Goal: Task Accomplishment & Management: Manage account settings

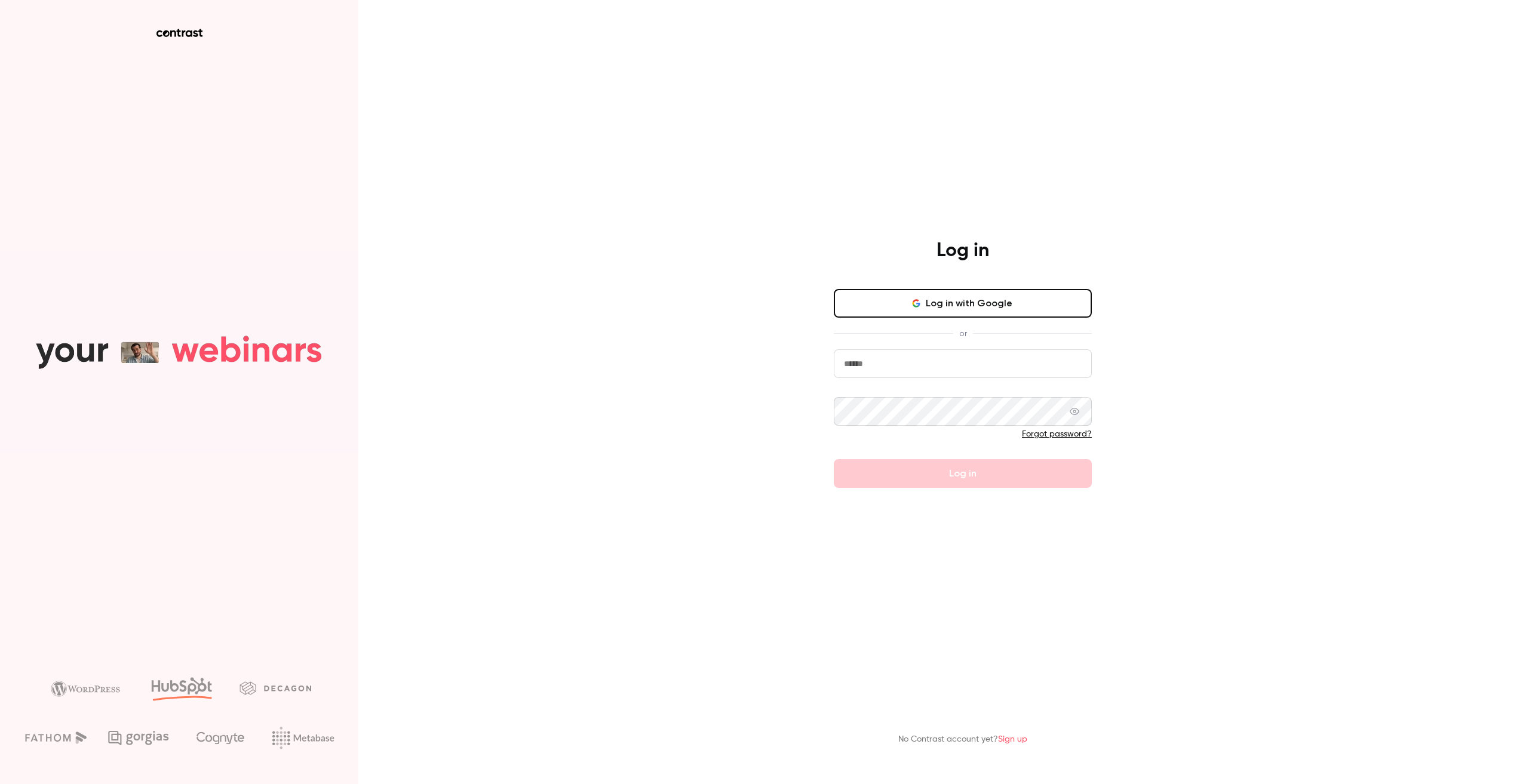
type input "**********"
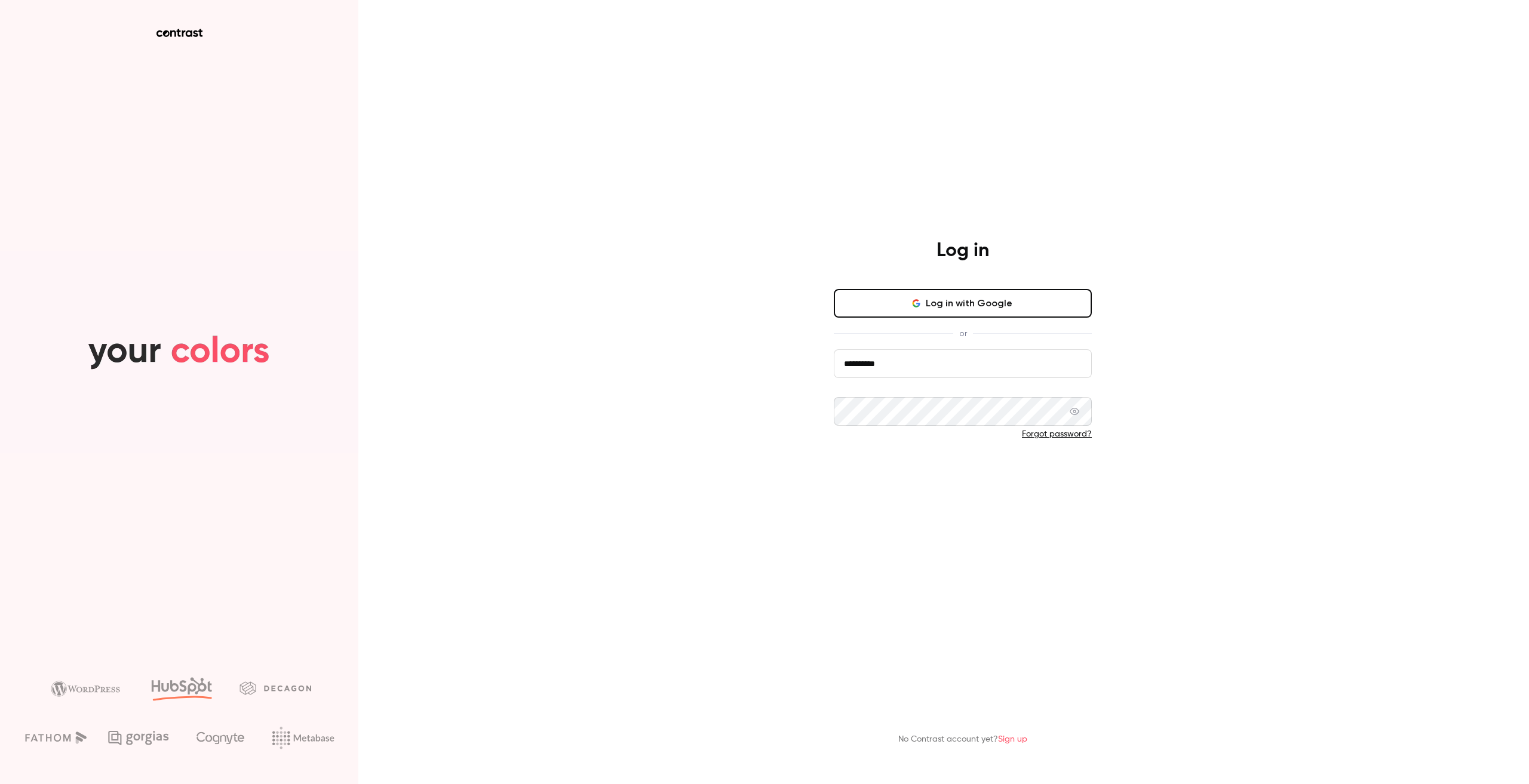
click at [918, 477] on button "Log in" at bounding box center [962, 473] width 258 height 28
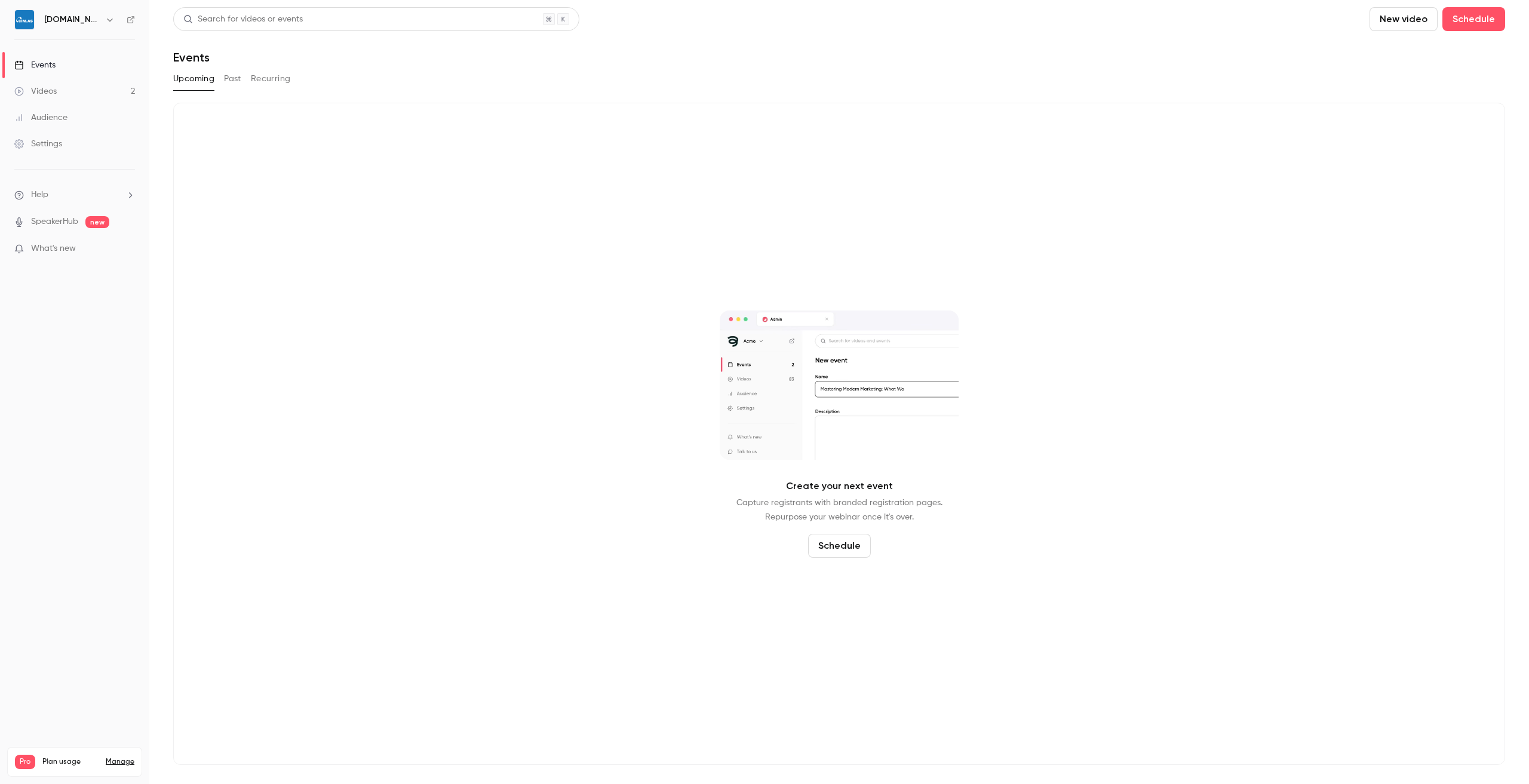
click at [75, 250] on span "What's new" at bounding box center [53, 248] width 45 height 12
click at [79, 223] on div at bounding box center [764, 392] width 1529 height 784
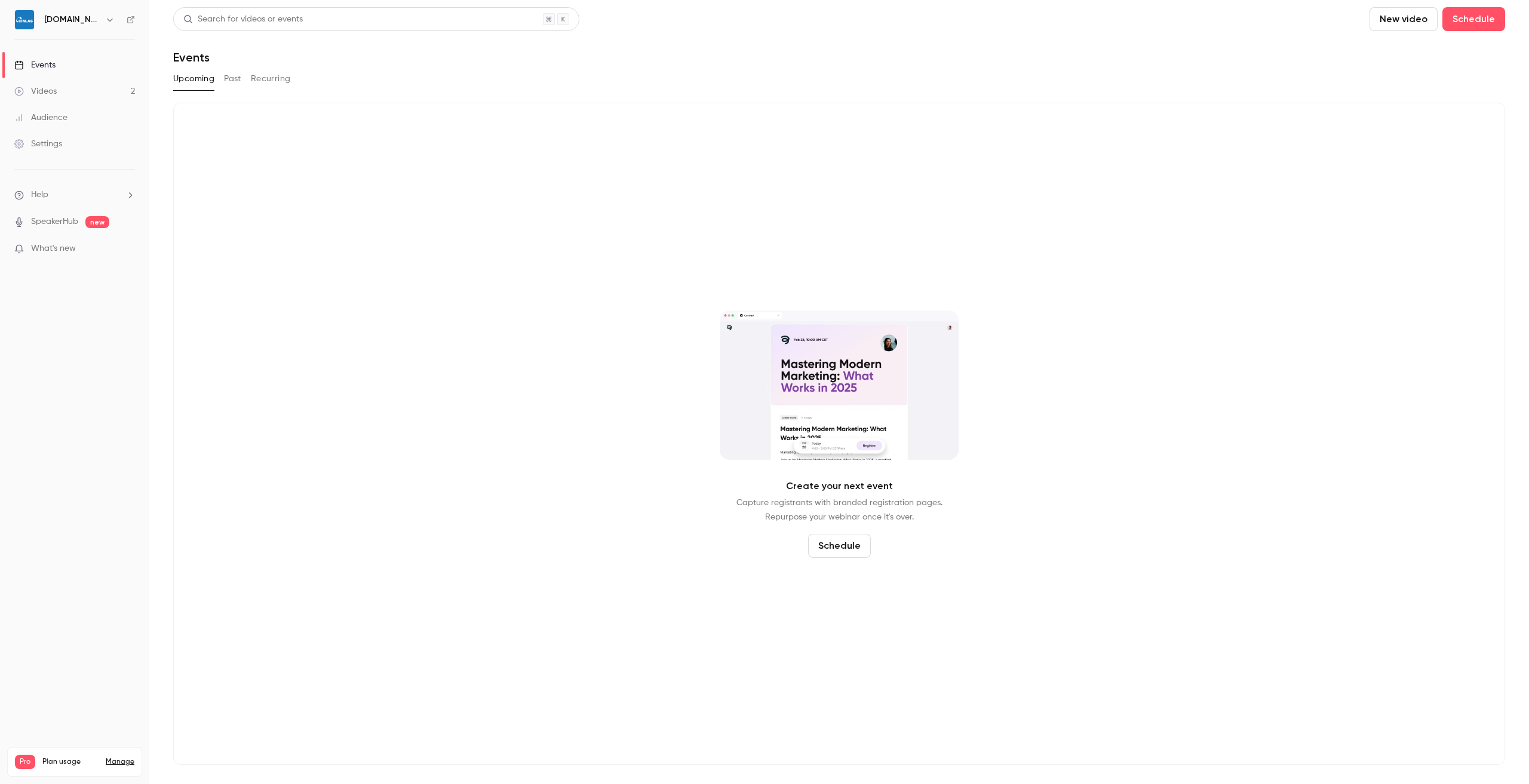
click at [95, 218] on span "new" at bounding box center [97, 222] width 24 height 12
click at [49, 213] on ul "Help SpeakerHub new What's new" at bounding box center [75, 223] width 150 height 107
click at [47, 221] on link "SpeakerHub" at bounding box center [55, 222] width 47 height 12
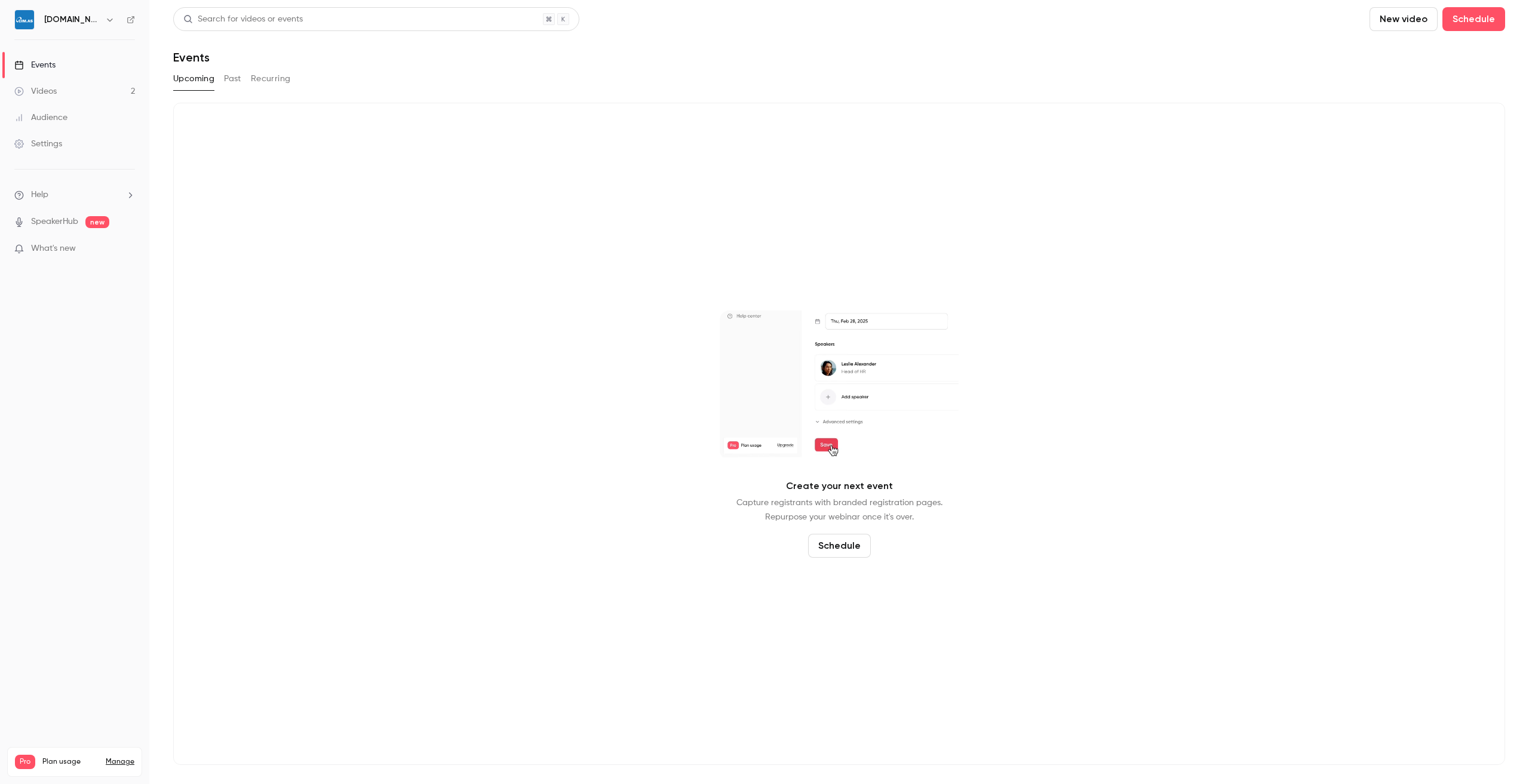
click at [227, 82] on button "Past" at bounding box center [232, 79] width 17 height 19
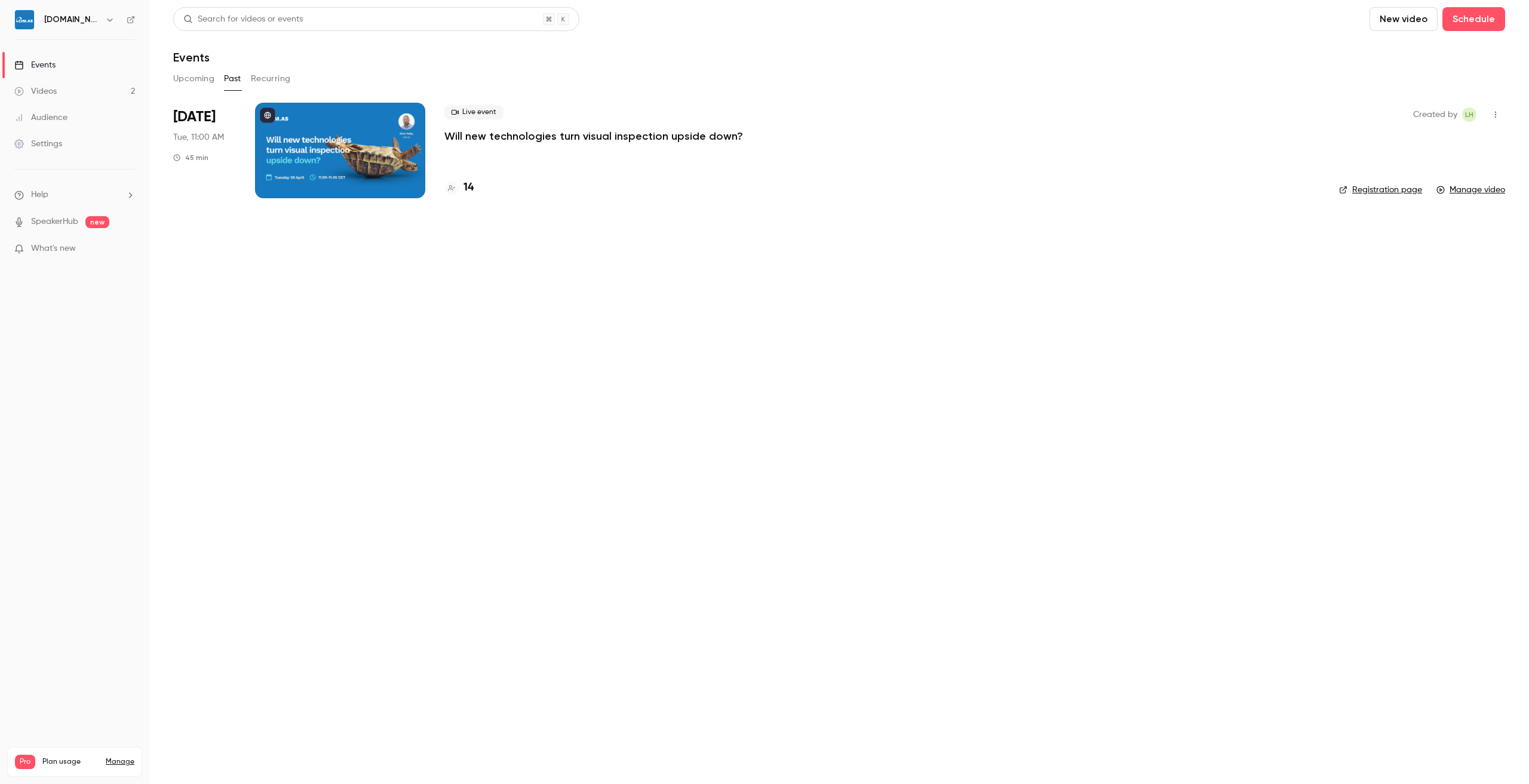
click at [72, 19] on div "[DOMAIN_NAME]" at bounding box center [81, 19] width 73 height 14
click at [107, 19] on icon "button" at bounding box center [110, 20] width 6 height 3
click at [72, 107] on div "Billing" at bounding box center [101, 110] width 116 height 12
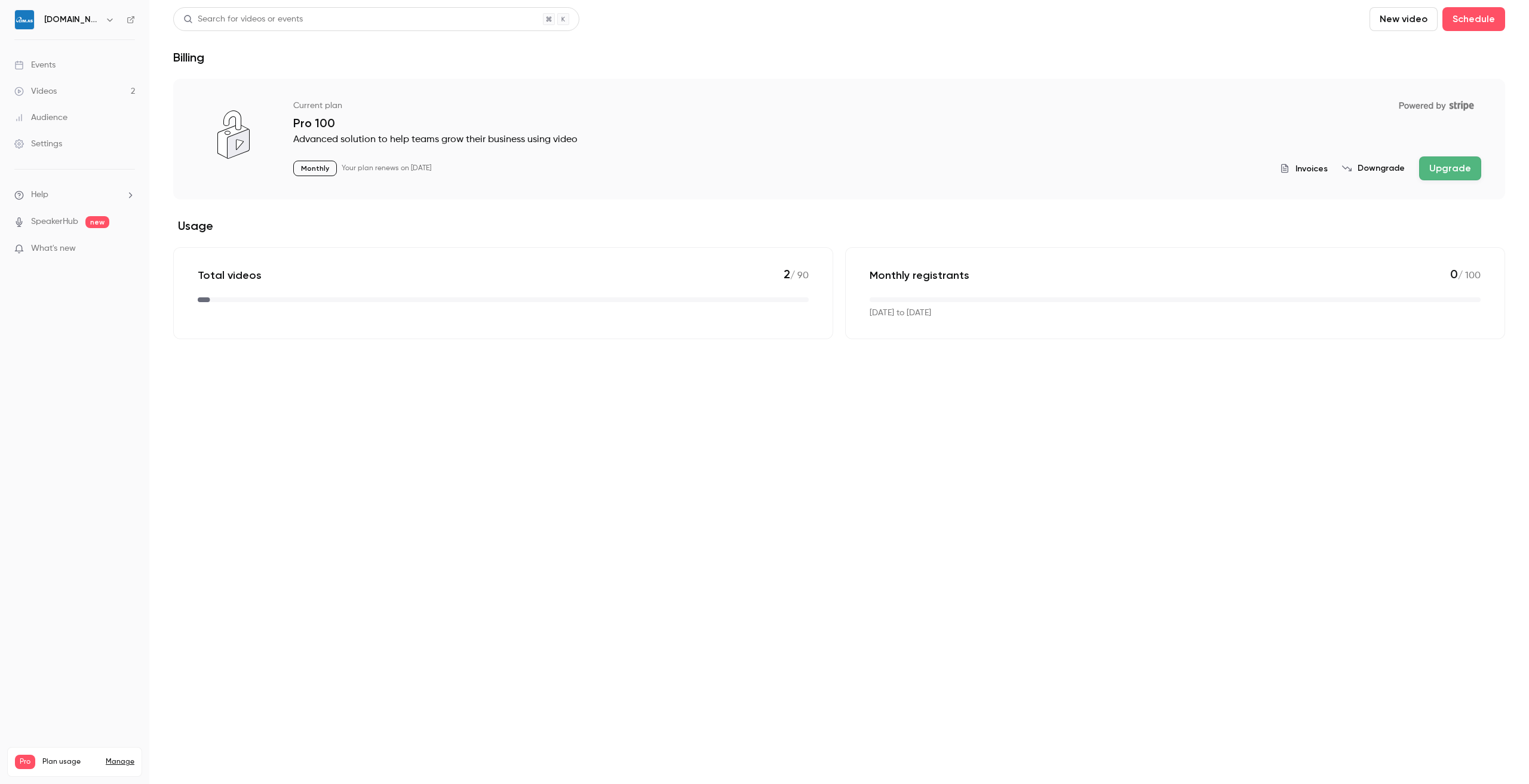
click at [1381, 163] on button "Downgrade" at bounding box center [1374, 169] width 63 height 12
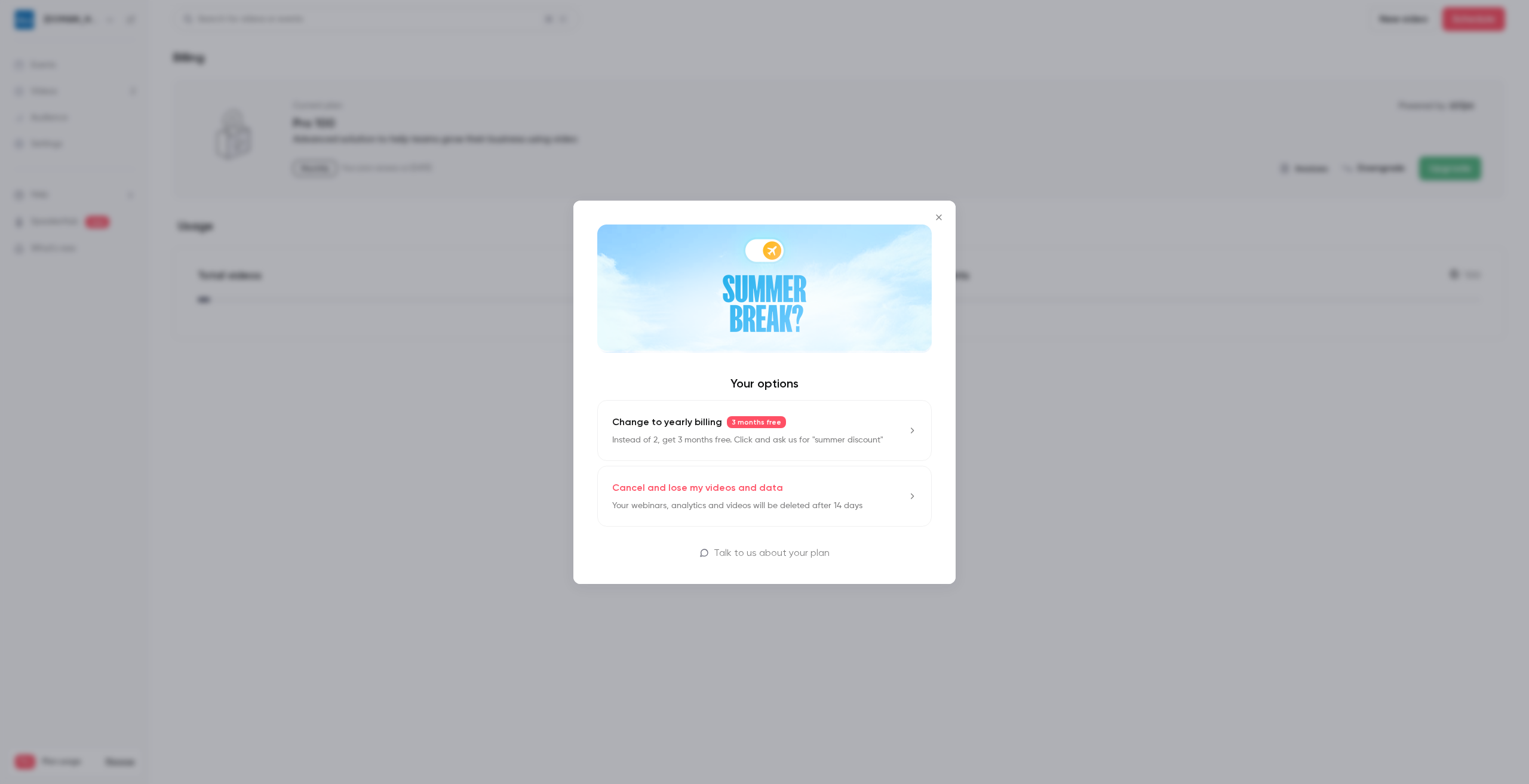
click at [914, 495] on icon at bounding box center [912, 496] width 9 height 9
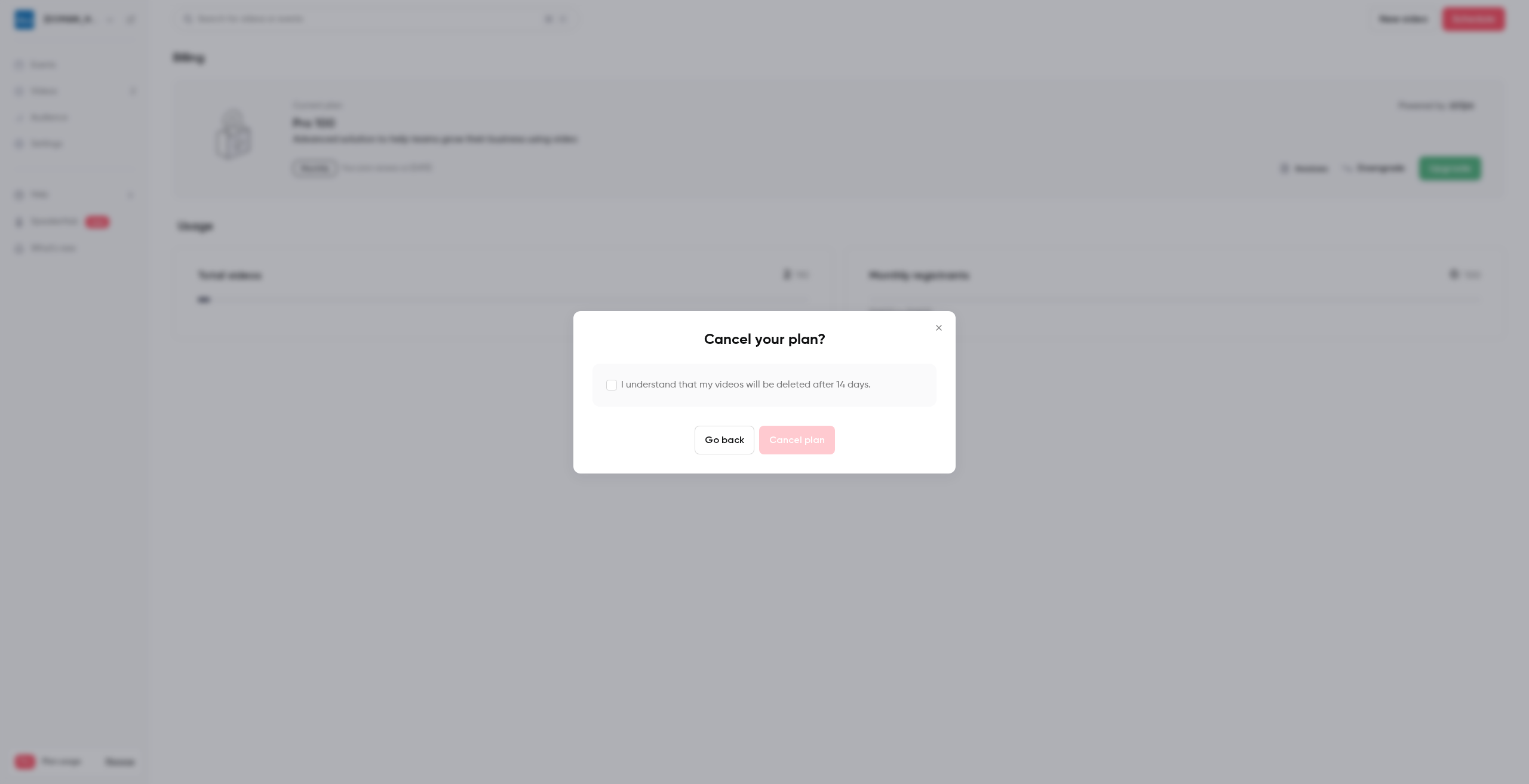
click at [621, 383] on div "I understand that my videos will be deleted after 14 days." at bounding box center [764, 384] width 344 height 43
click at [801, 440] on button "Cancel plan" at bounding box center [798, 440] width 76 height 28
